Goal: Information Seeking & Learning: Learn about a topic

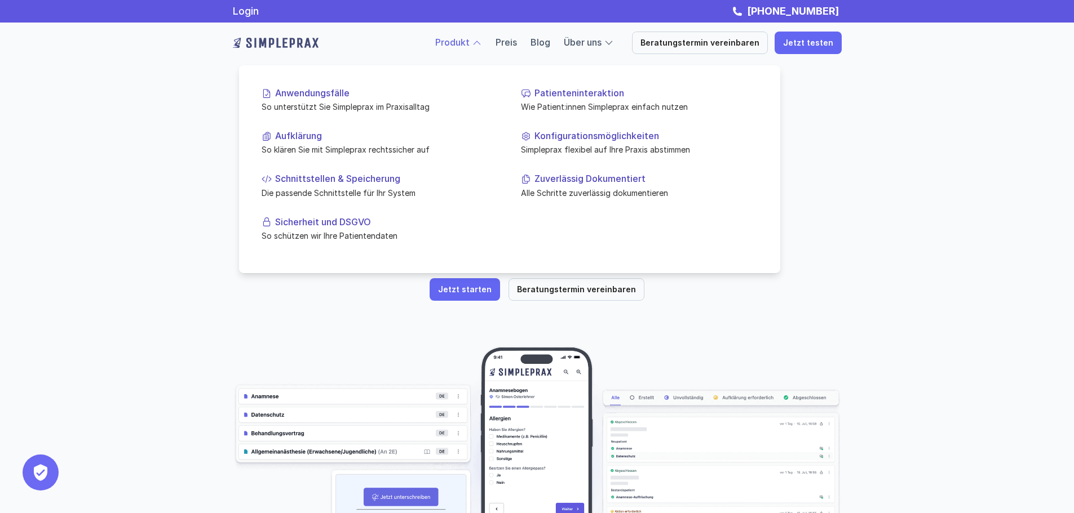
click at [473, 47] on div at bounding box center [509, 154] width 541 height 237
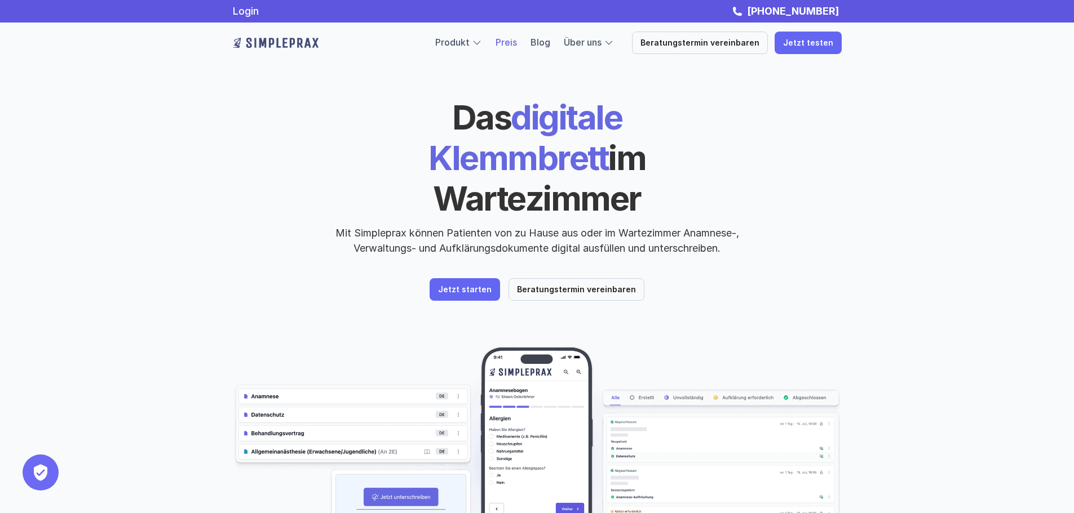
click at [517, 38] on link "Preis" at bounding box center [505, 42] width 21 height 11
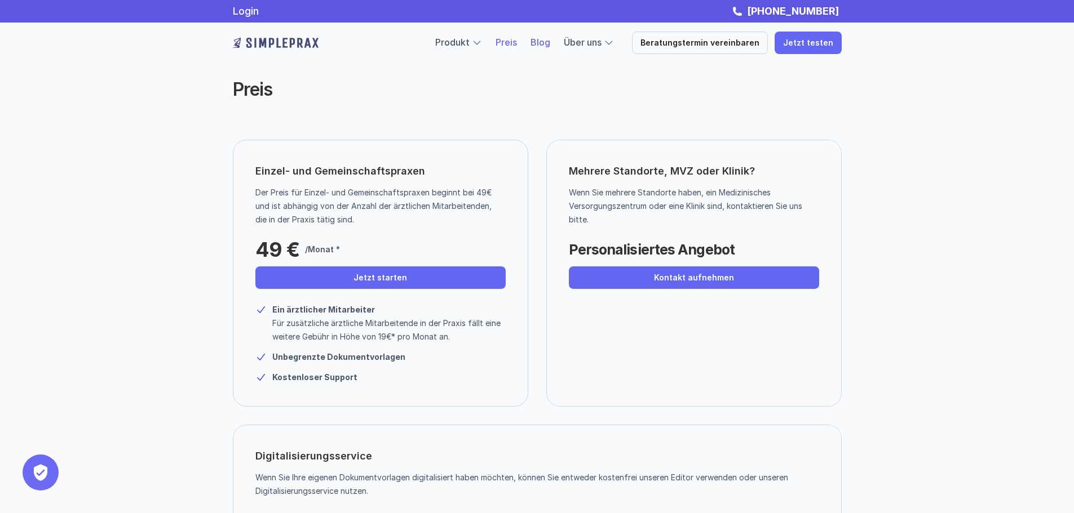
click at [550, 46] on link "Blog" at bounding box center [540, 42] width 20 height 11
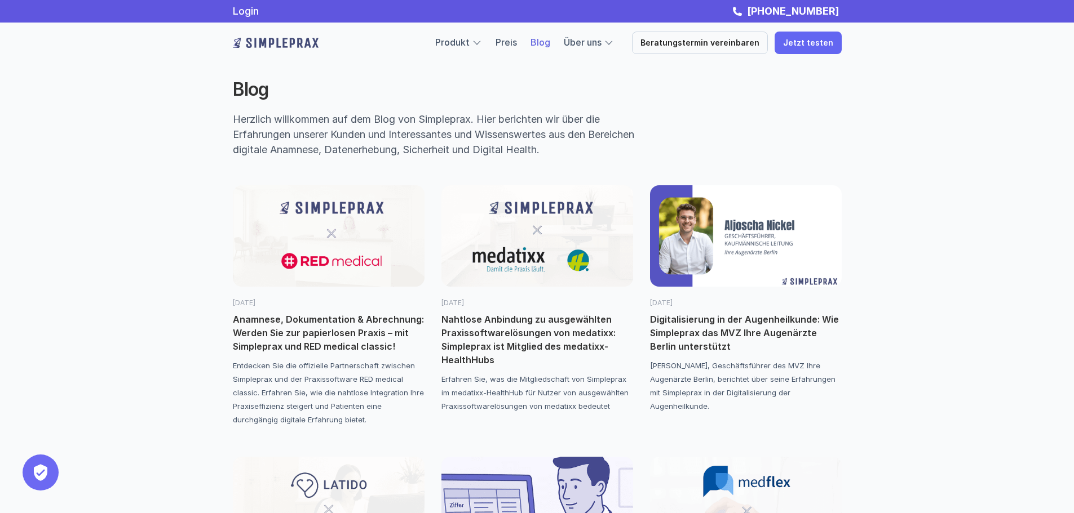
click at [523, 330] on p "Nahtlose Anbindung zu ausgewählten Praxissoftwarelösungen von medatixx: Simplep…" at bounding box center [537, 340] width 192 height 54
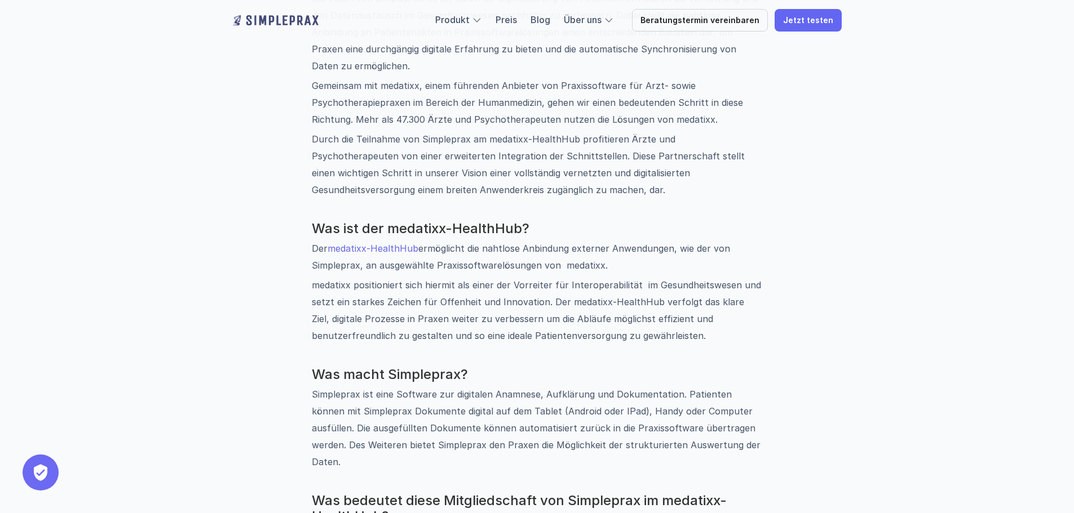
scroll to position [564, 0]
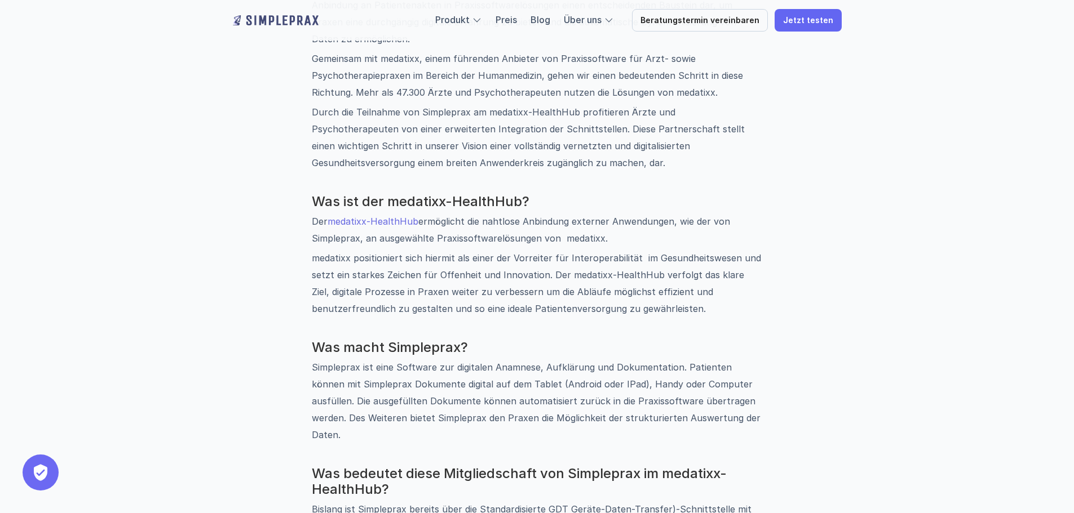
click at [380, 223] on link "medatixx-HealthHub" at bounding box center [372, 221] width 91 height 11
